Goal: Check status: Check status

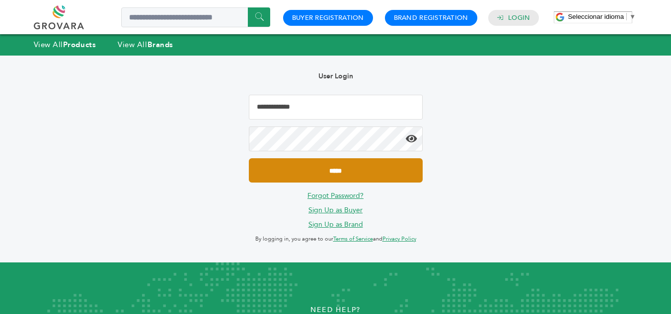
type input "**********"
click at [336, 180] on input "*****" at bounding box center [336, 170] width 174 height 24
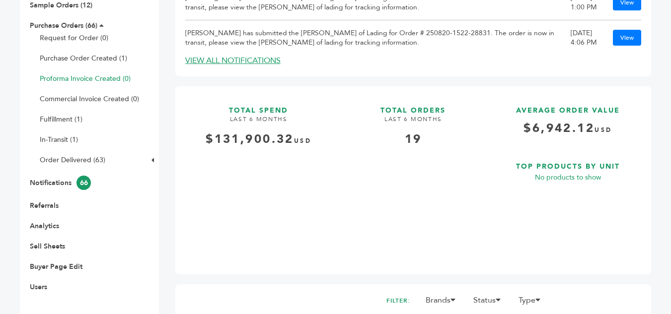
scroll to position [149, 0]
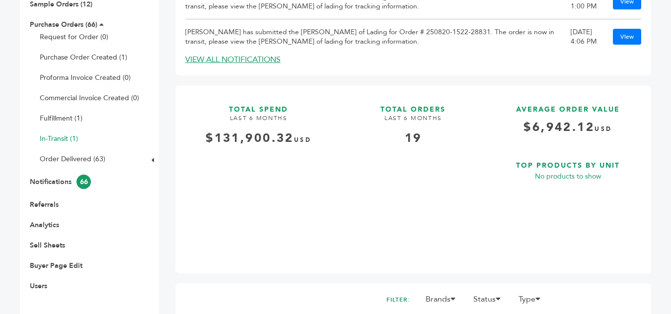
click at [70, 143] on link "In-Transit (1)" at bounding box center [59, 138] width 38 height 9
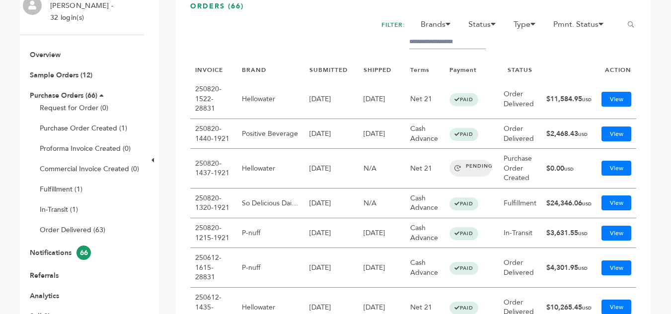
scroll to position [99, 0]
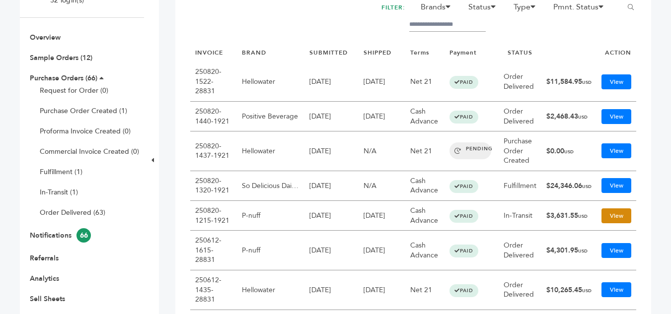
click at [601, 217] on link "View" at bounding box center [616, 216] width 30 height 15
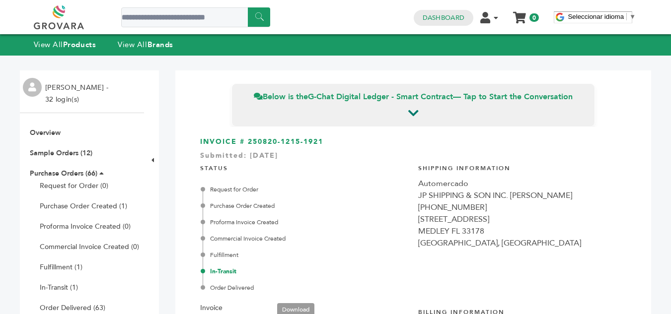
scroll to position [99, 0]
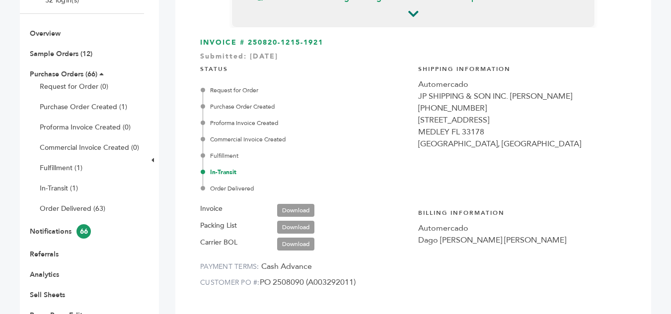
click at [288, 208] on link "Download" at bounding box center [295, 210] width 37 height 13
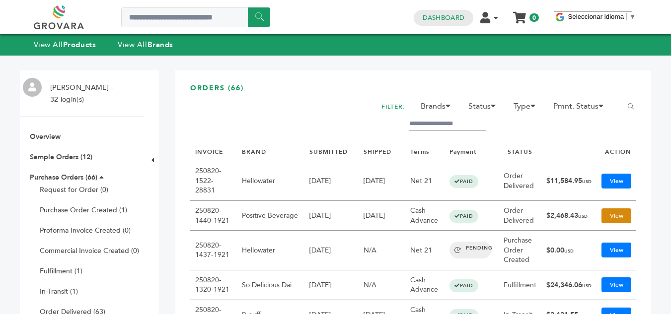
click at [604, 218] on link "View" at bounding box center [616, 216] width 30 height 15
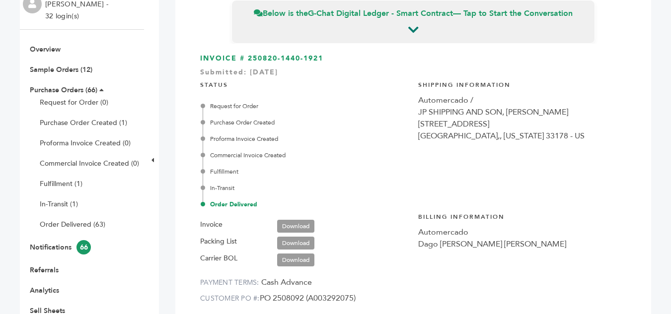
scroll to position [99, 0]
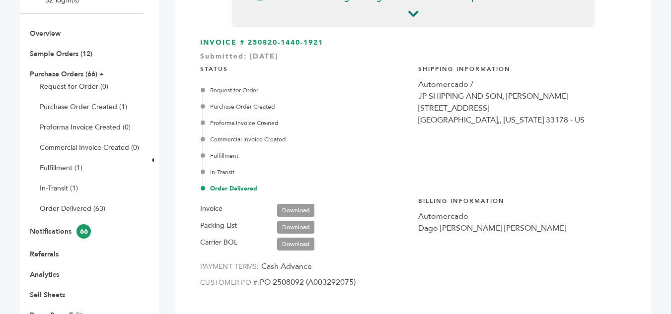
click at [303, 208] on link "Download" at bounding box center [295, 210] width 37 height 13
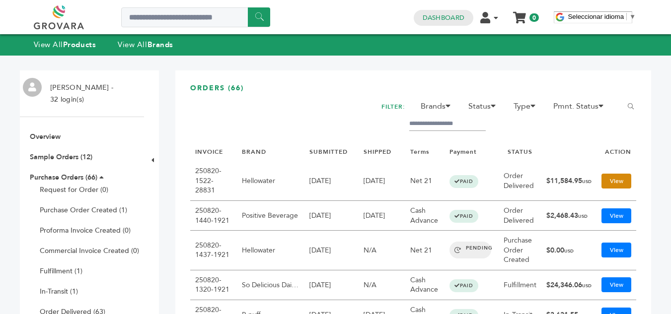
click at [616, 174] on link "View" at bounding box center [616, 181] width 30 height 15
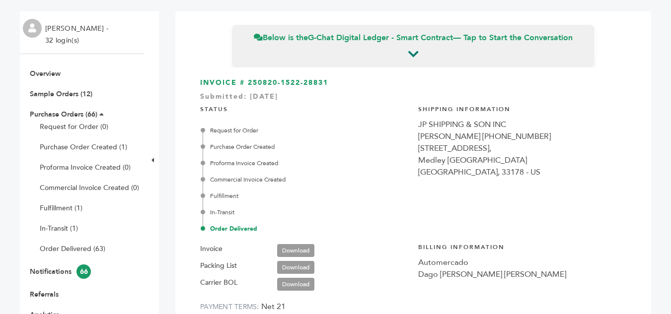
scroll to position [99, 0]
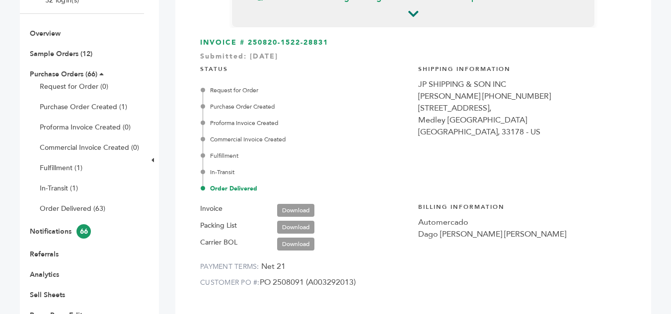
click at [303, 213] on link "Download" at bounding box center [295, 210] width 37 height 13
